Goal: Find contact information: Find contact information

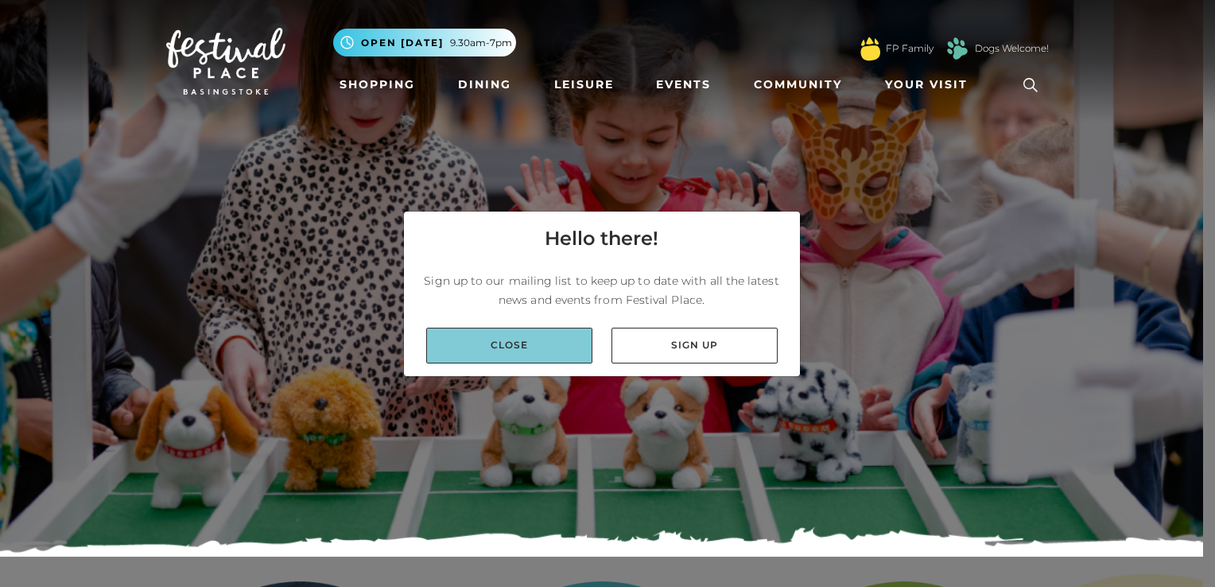
click at [553, 358] on link "Close" at bounding box center [509, 346] width 166 height 36
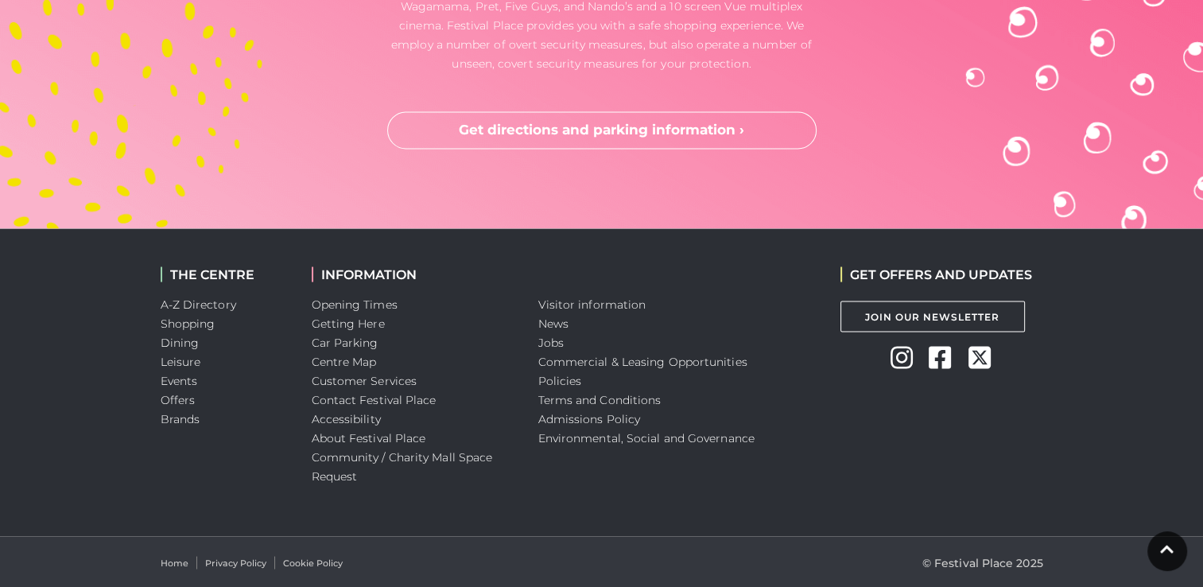
scroll to position [2824, 0]
click at [402, 392] on link "Contact Festival Place" at bounding box center [374, 399] width 125 height 14
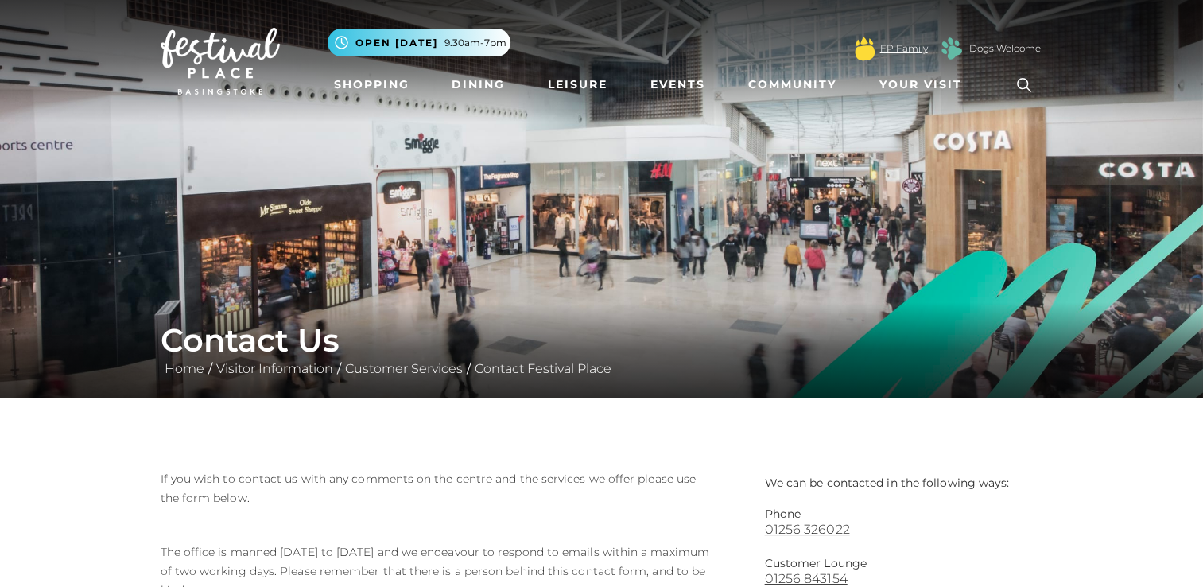
click at [903, 52] on link "FP Family" at bounding box center [904, 48] width 48 height 14
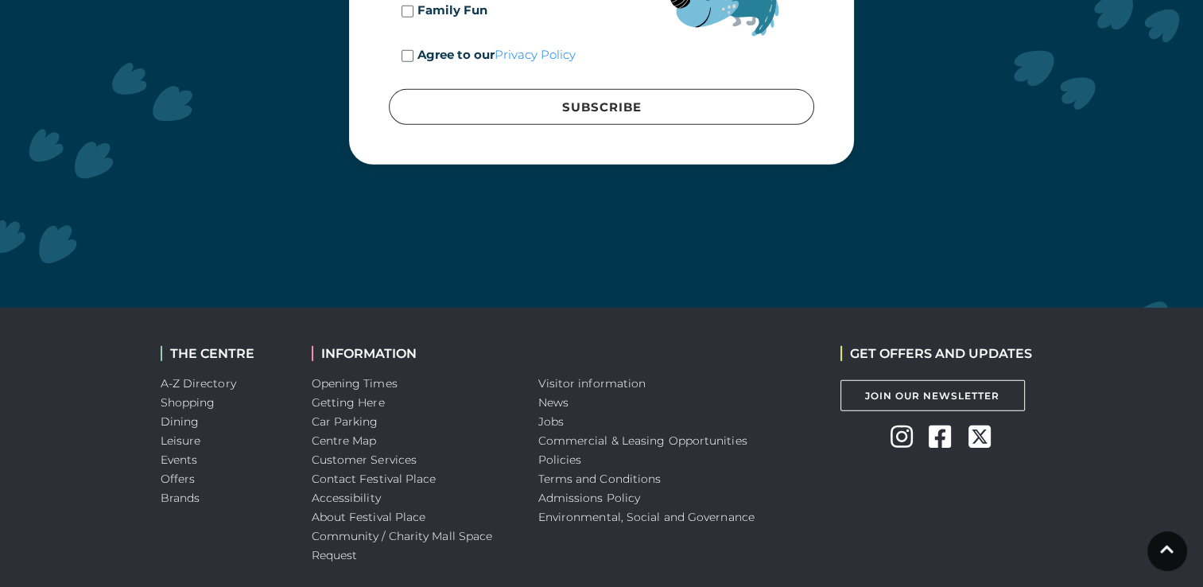
scroll to position [4909, 0]
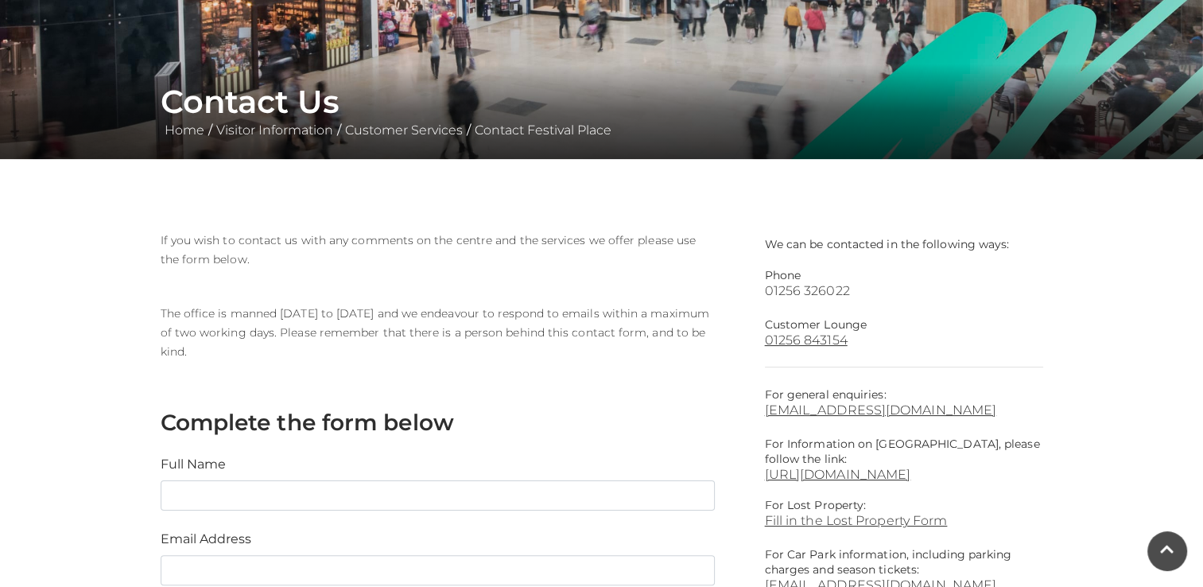
scroll to position [318, 0]
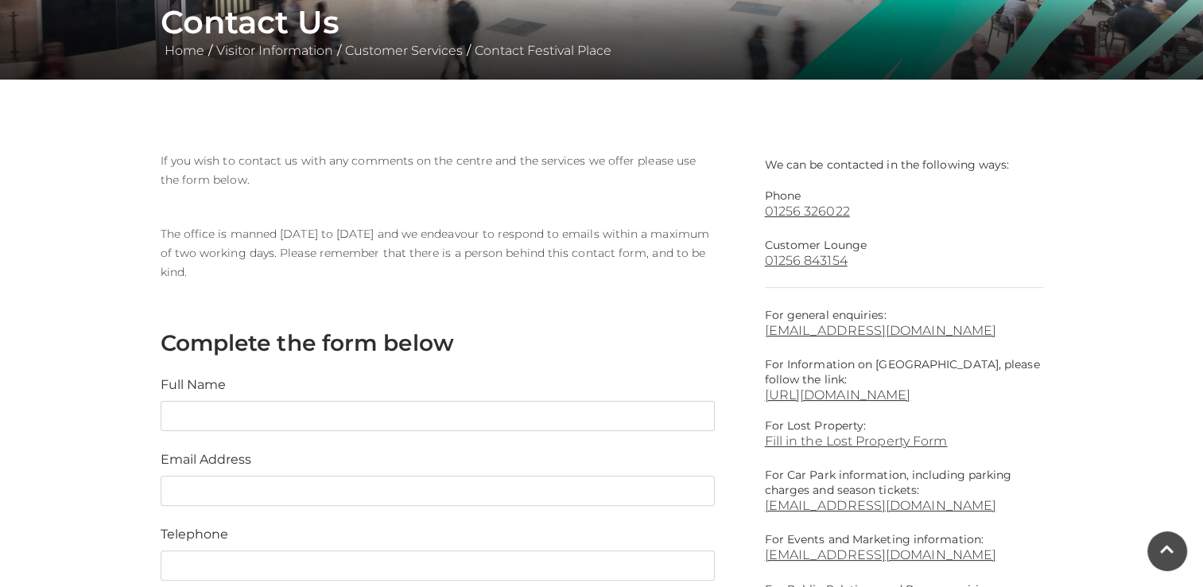
click at [885, 338] on div "We can be contacted in the following ways: Phone 01256 326022 Customer Lounge 0…" at bounding box center [904, 491] width 278 height 681
click at [885, 329] on link "[EMAIL_ADDRESS][DOMAIN_NAME]" at bounding box center [904, 330] width 278 height 15
